Goal: Check status

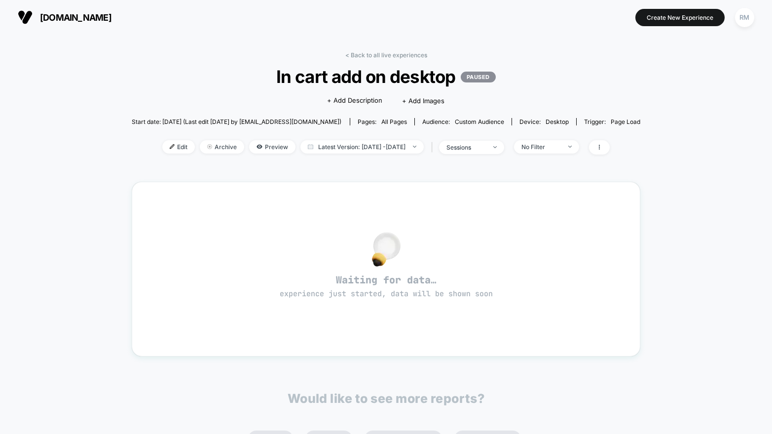
scroll to position [126, 0]
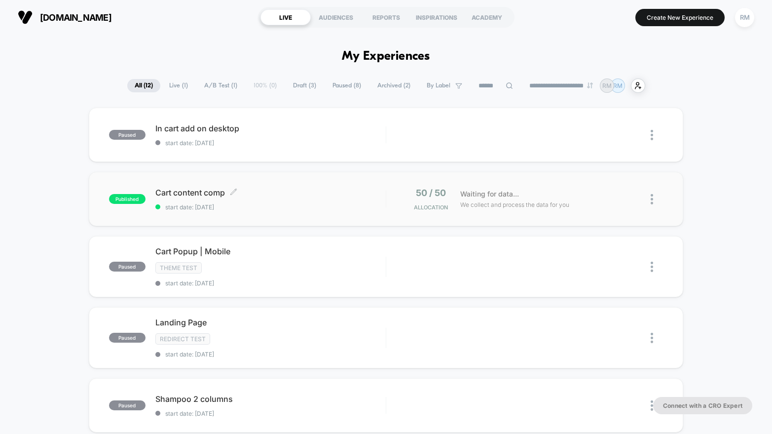
click at [320, 206] on span "start date: [DATE]" at bounding box center [270, 206] width 230 height 7
